Goal: Information Seeking & Learning: Learn about a topic

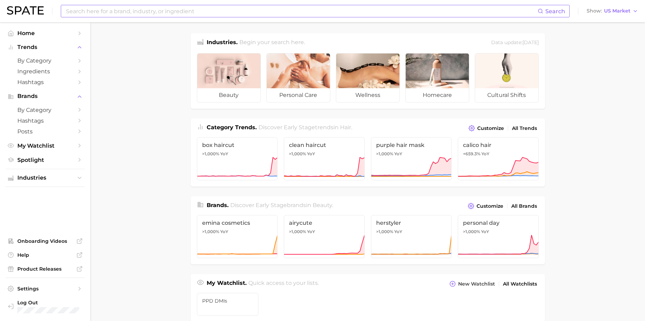
click at [246, 15] on input at bounding box center [301, 11] width 473 height 12
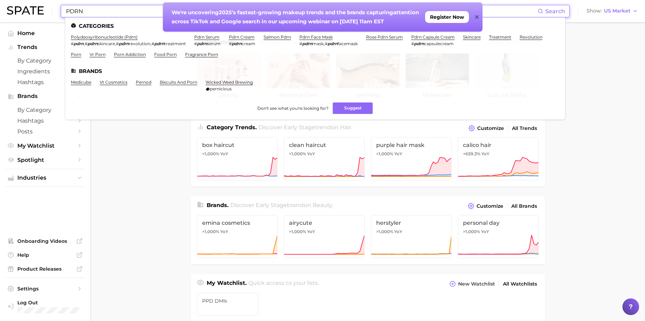
type input "PDRN"
click at [478, 17] on icon at bounding box center [477, 17] width 3 height 6
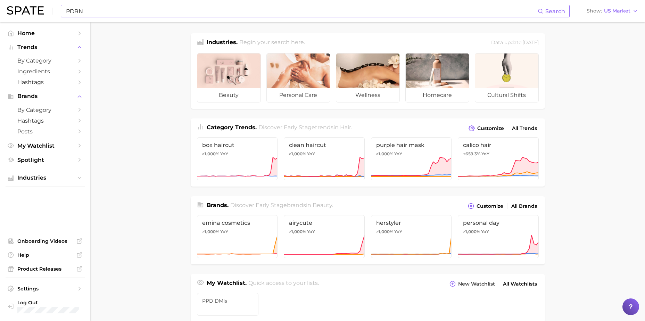
click at [98, 13] on input "PDRN" at bounding box center [301, 11] width 473 height 12
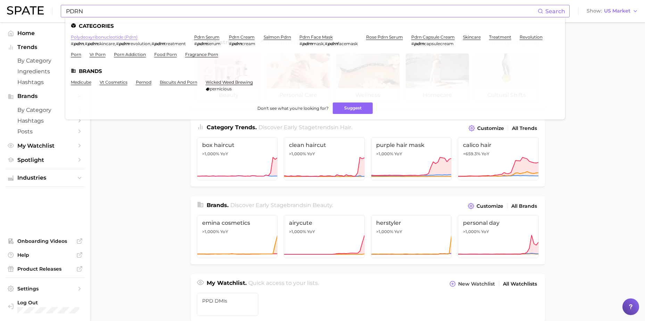
click at [99, 37] on link "polydeoxyribonucleotide (pdrn)" at bounding box center [104, 36] width 67 height 5
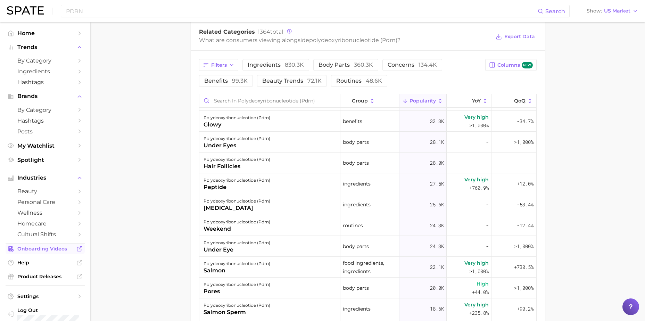
scroll to position [209, 0]
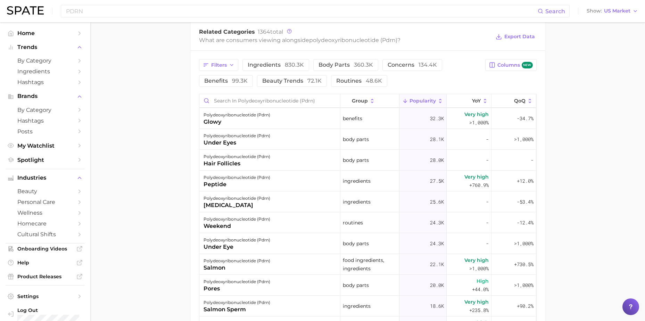
click at [22, 7] on img at bounding box center [25, 10] width 37 height 8
